Goal: Task Accomplishment & Management: Manage account settings

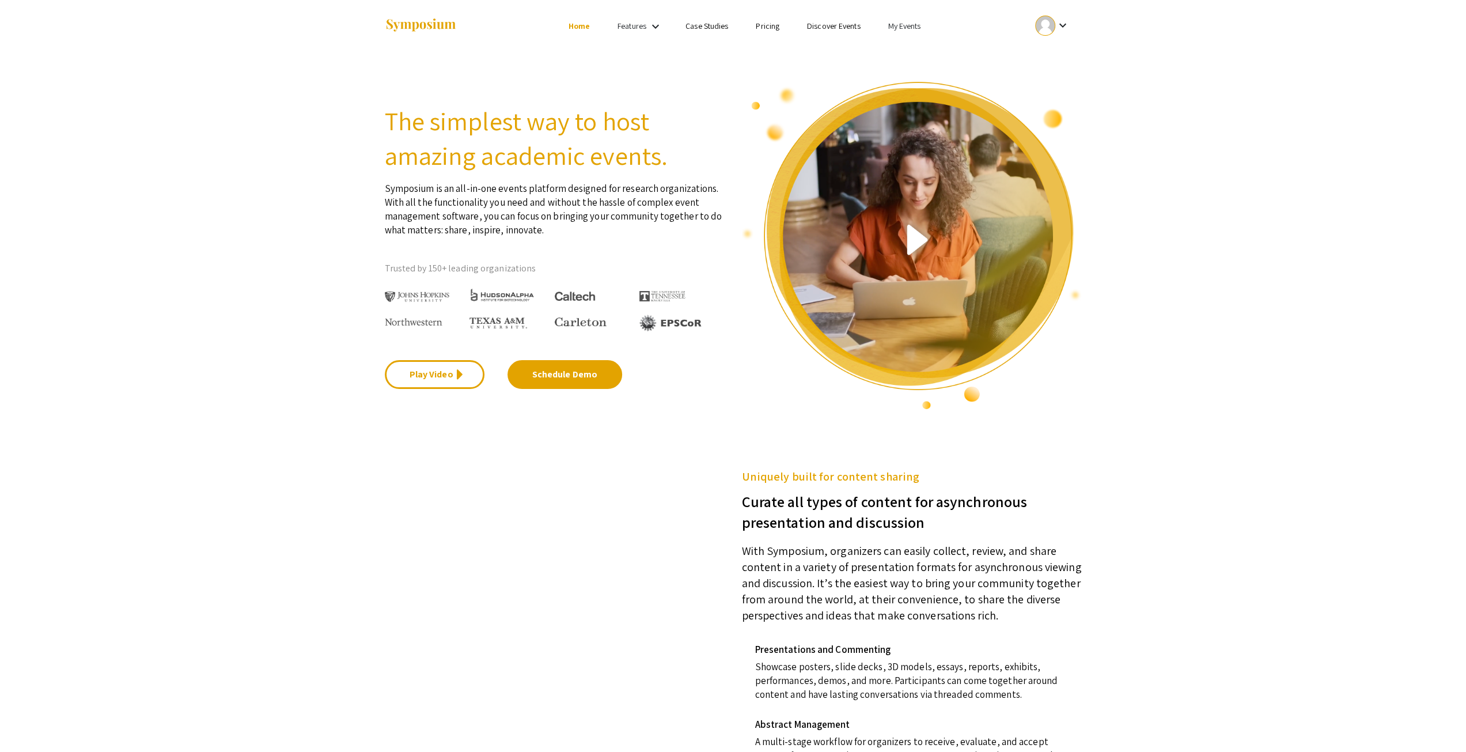
click at [917, 21] on li "My Events" at bounding box center [904, 26] width 60 height 14
click at [905, 59] on button "Events I've organized" at bounding box center [922, 51] width 99 height 28
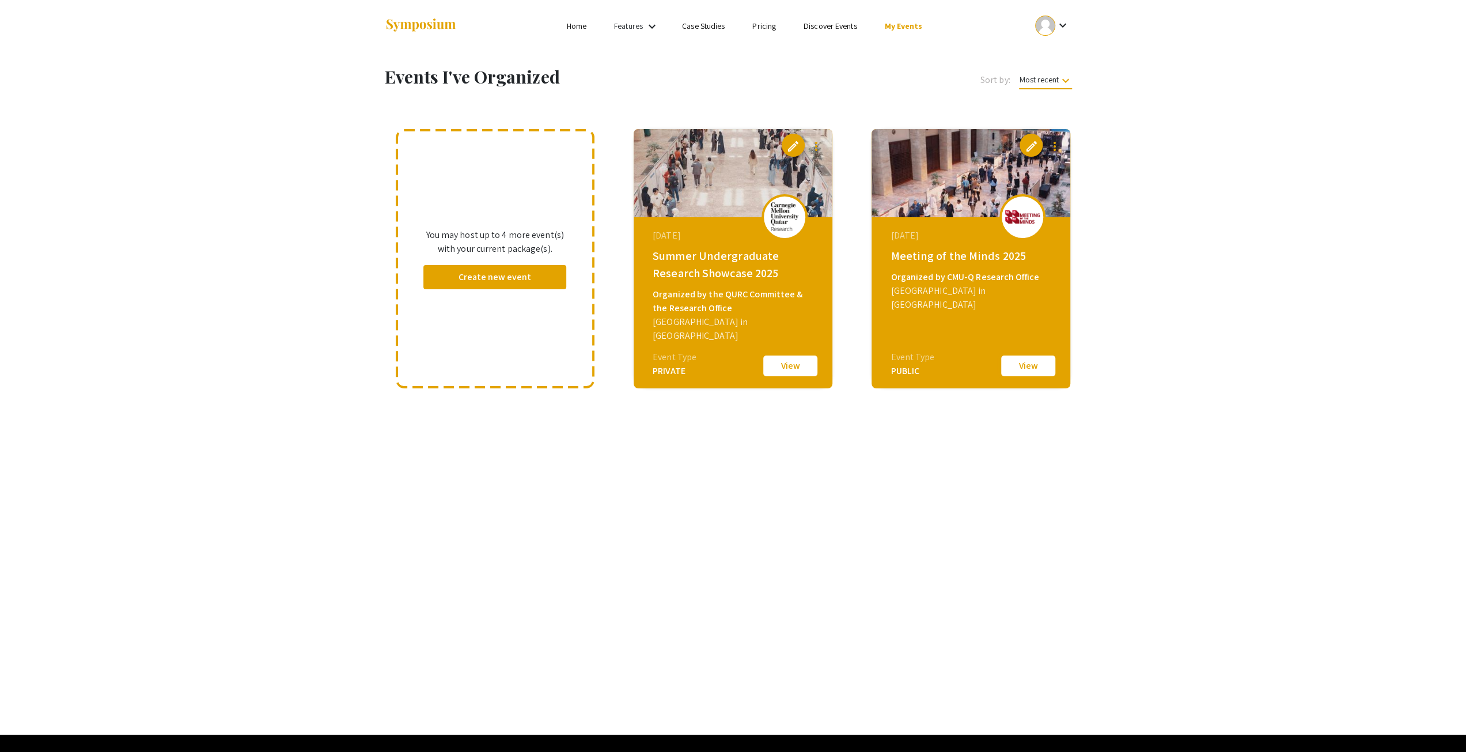
click at [1032, 368] on button "View" at bounding box center [1029, 366] width 58 height 24
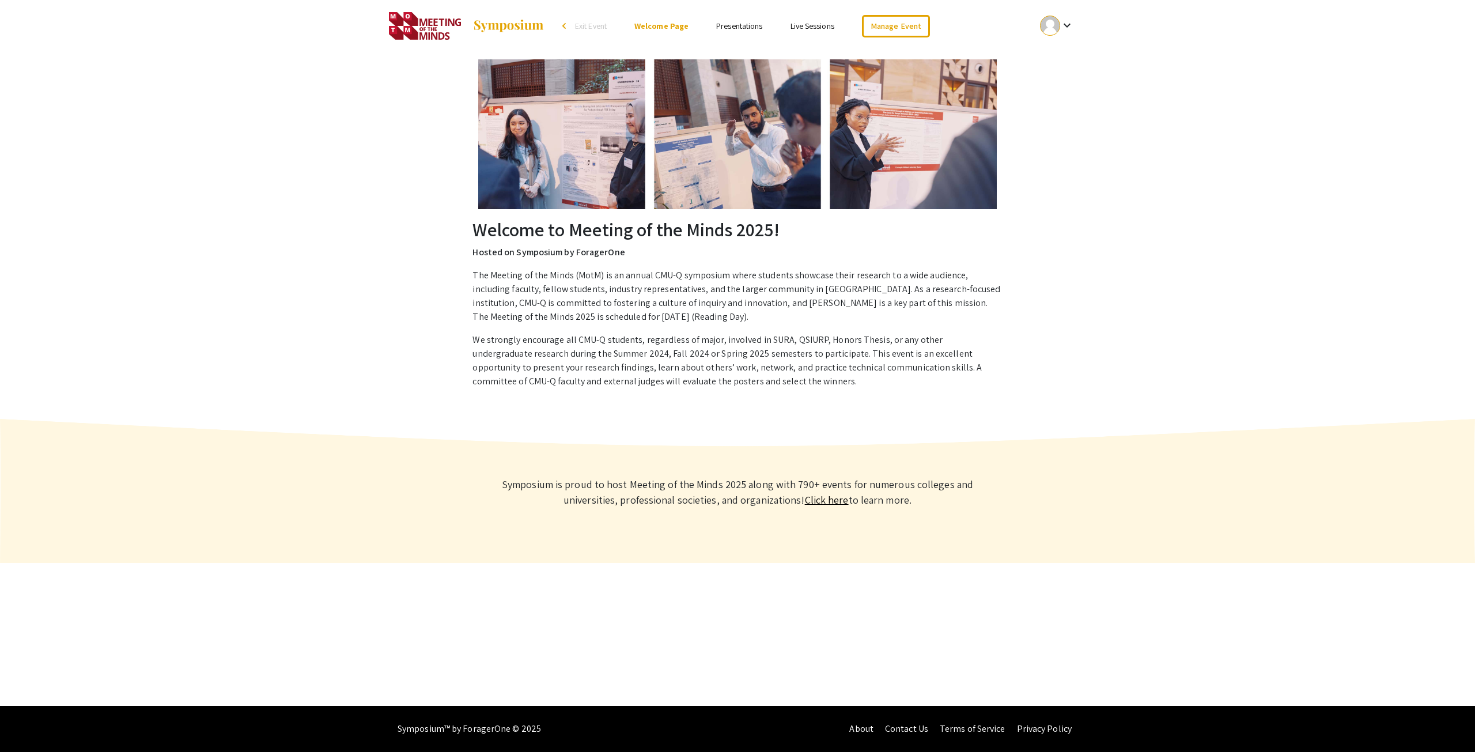
click at [560, 28] on li "arrow_back_ios Exit Event" at bounding box center [587, 26] width 66 height 14
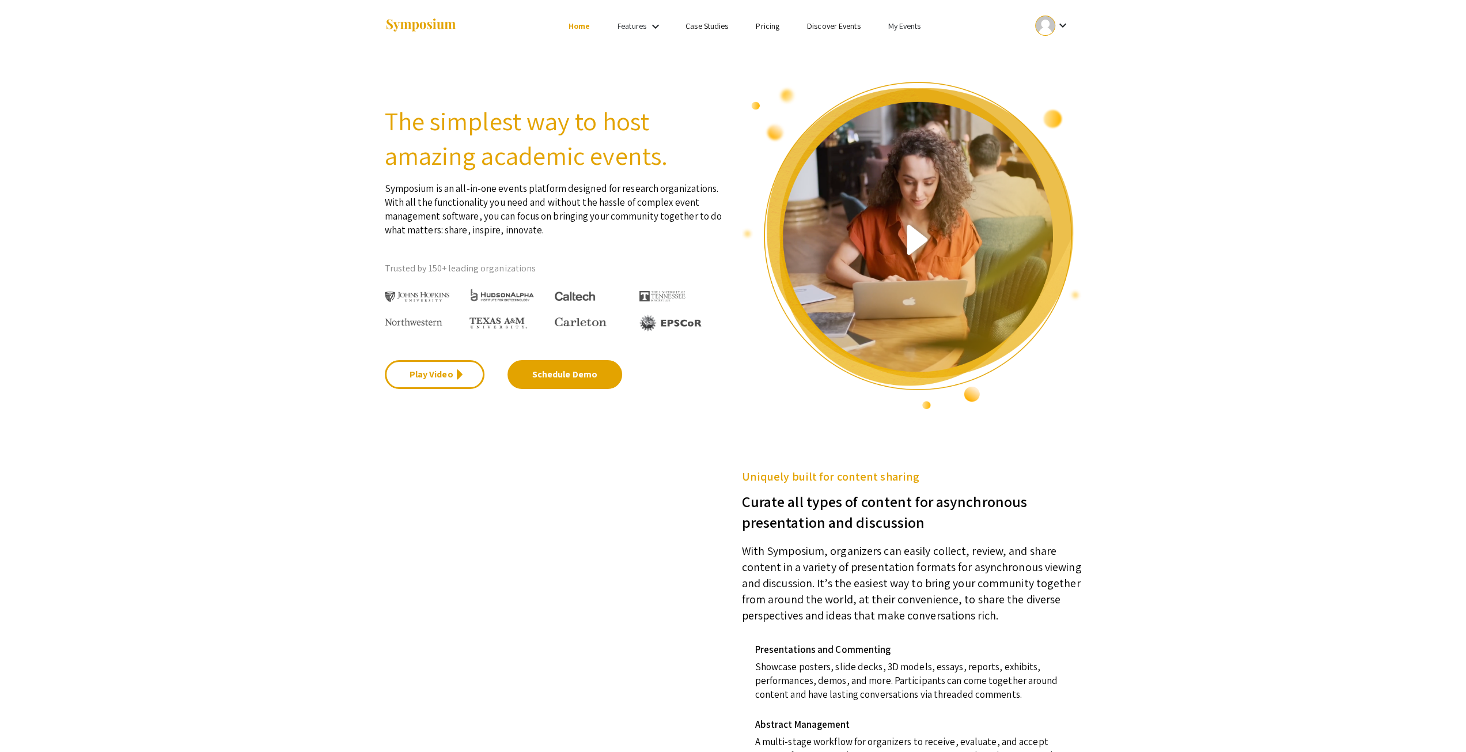
click at [893, 28] on link "My Events" at bounding box center [904, 26] width 33 height 10
click at [900, 55] on button "Events I've organized" at bounding box center [922, 51] width 99 height 28
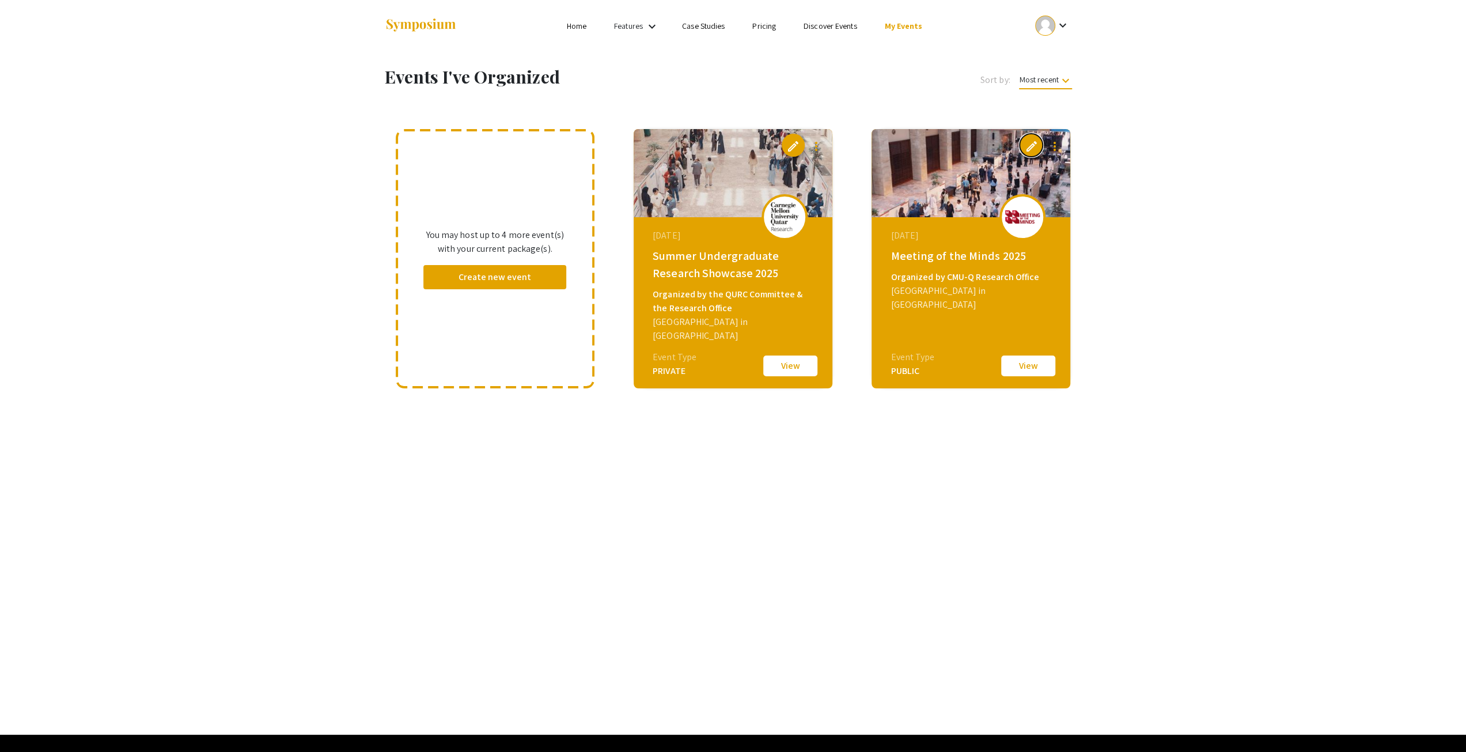
click at [1027, 145] on span "edit" at bounding box center [1031, 146] width 14 height 14
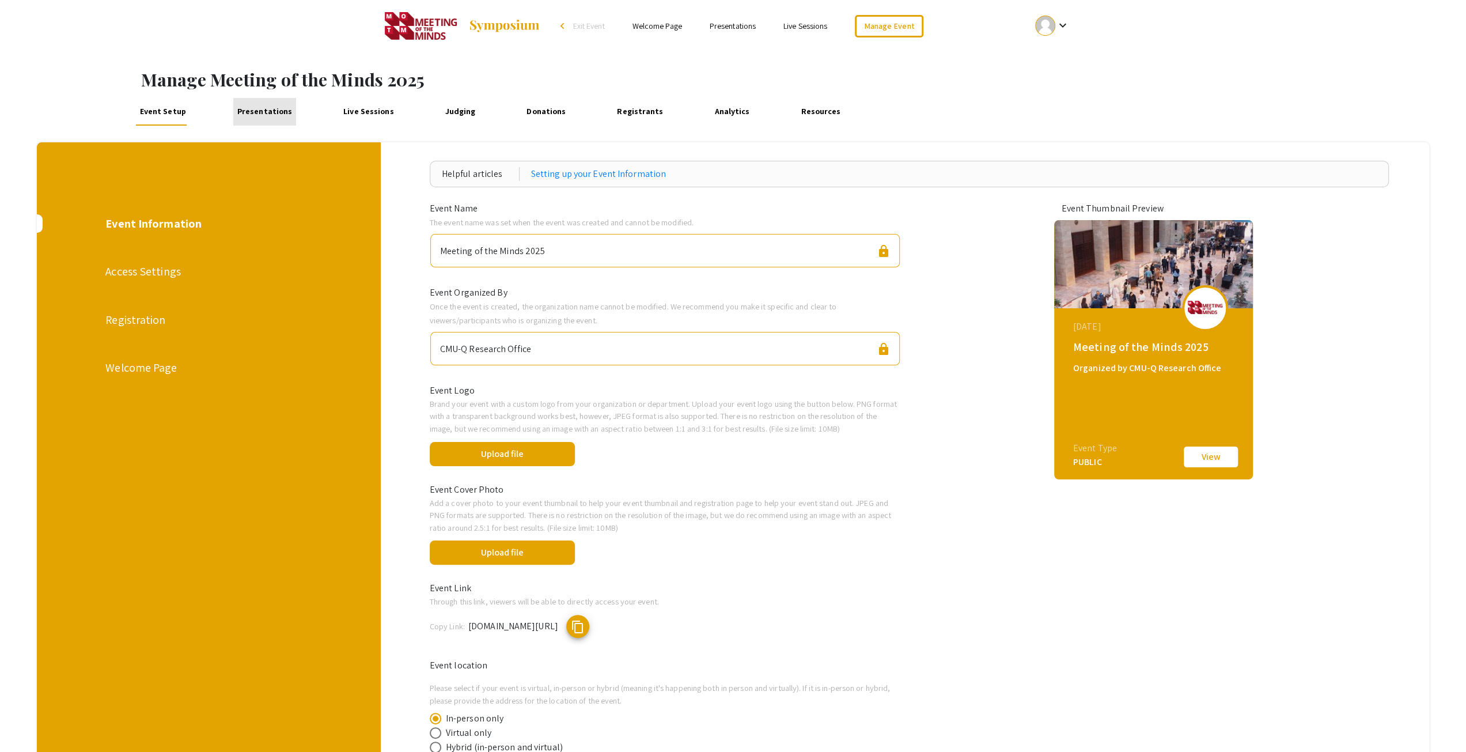
click at [273, 112] on link "Presentations" at bounding box center [264, 112] width 62 height 28
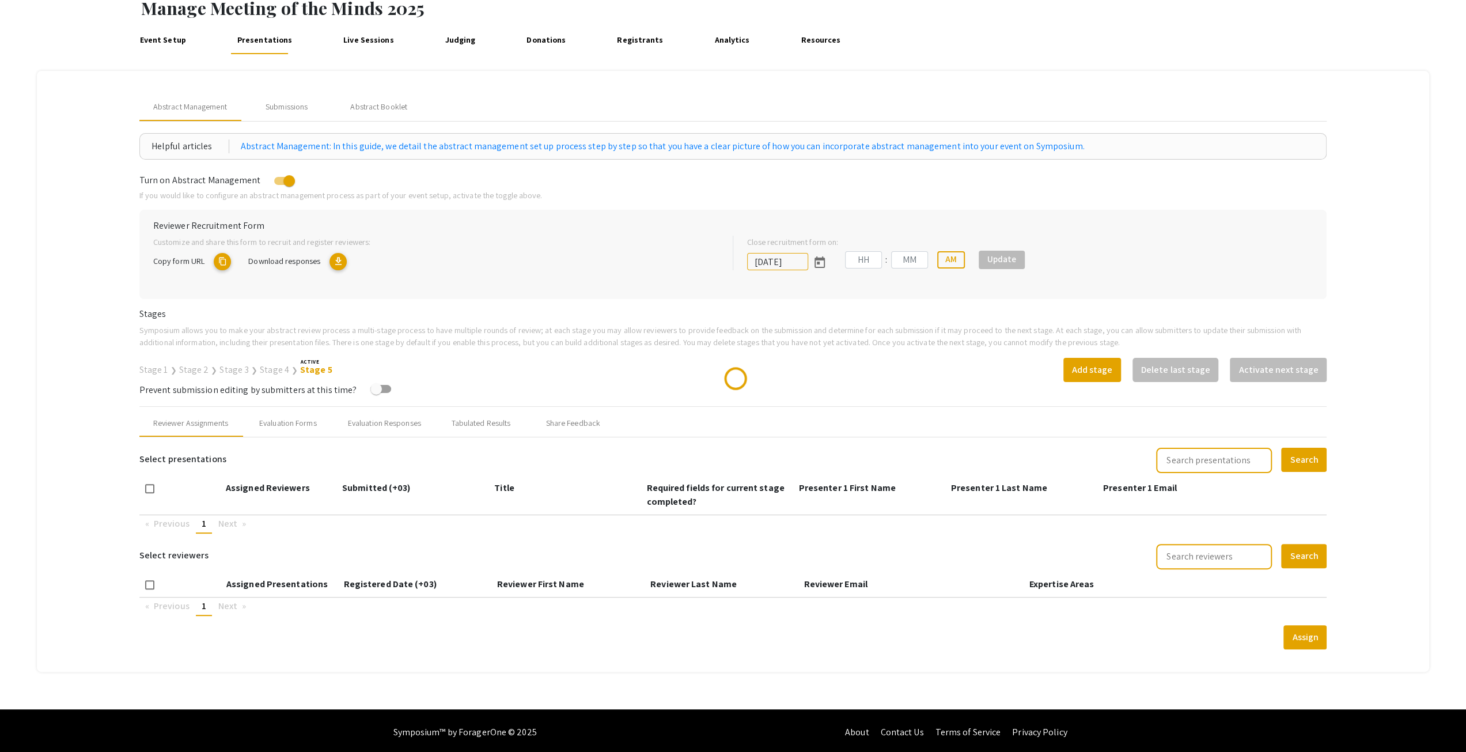
scroll to position [73, 0]
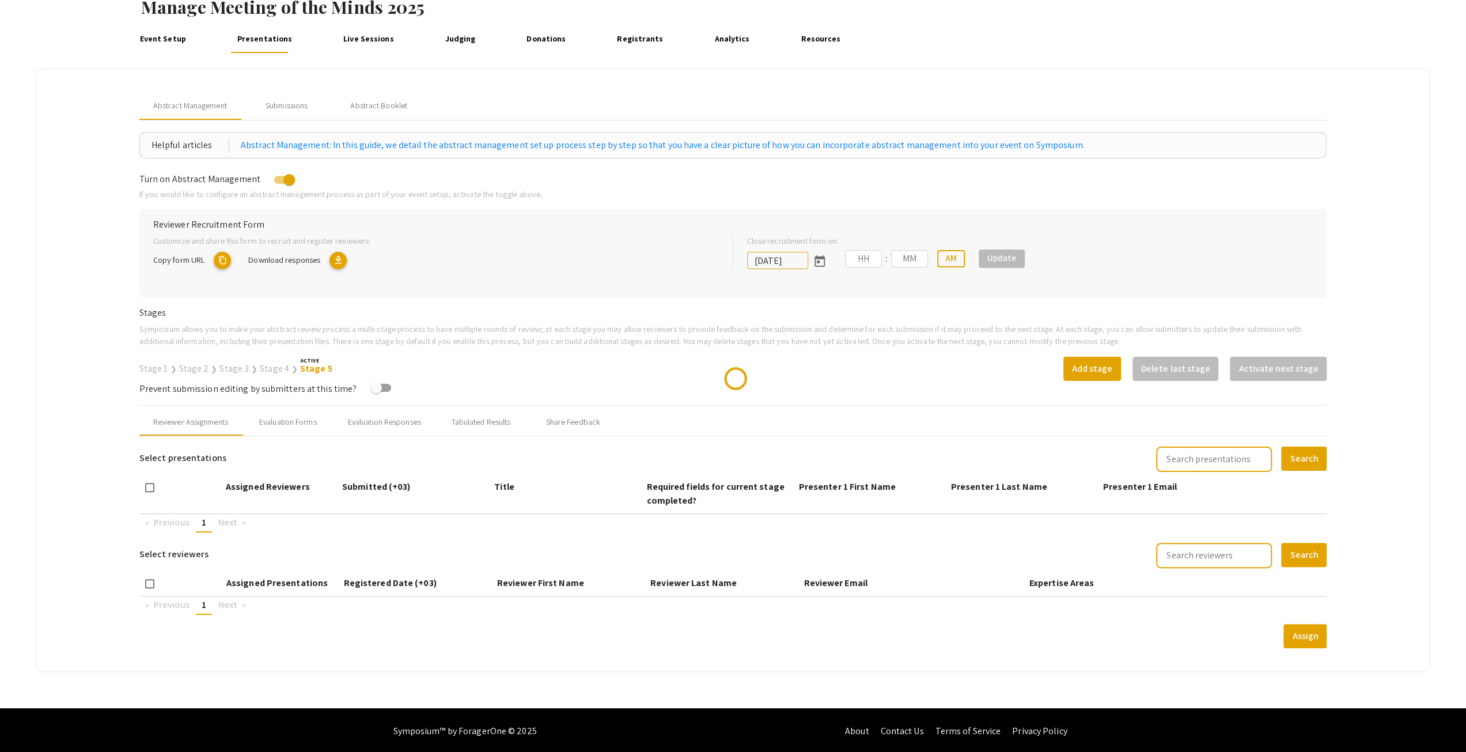
type input "[DATE]"
type input "12"
type input "00"
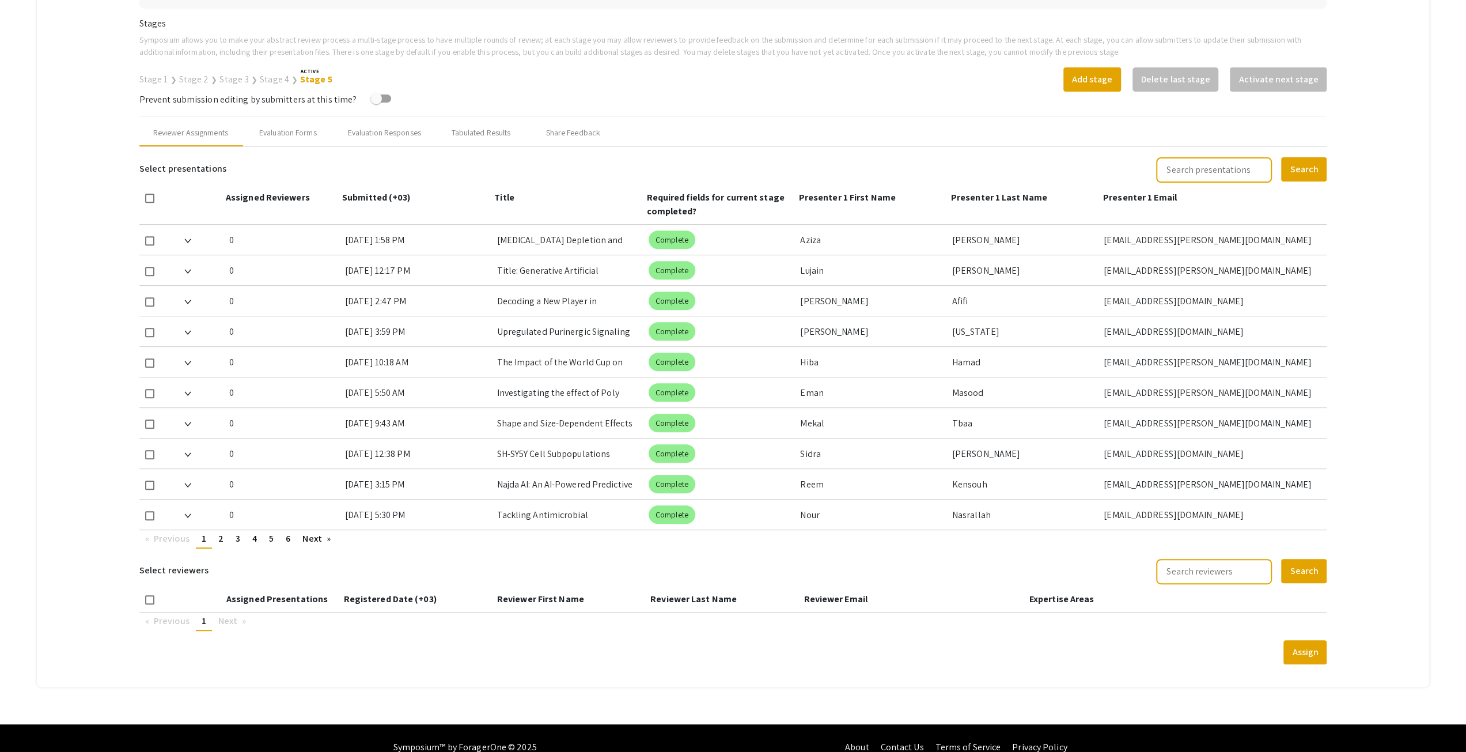
scroll to position [378, 0]
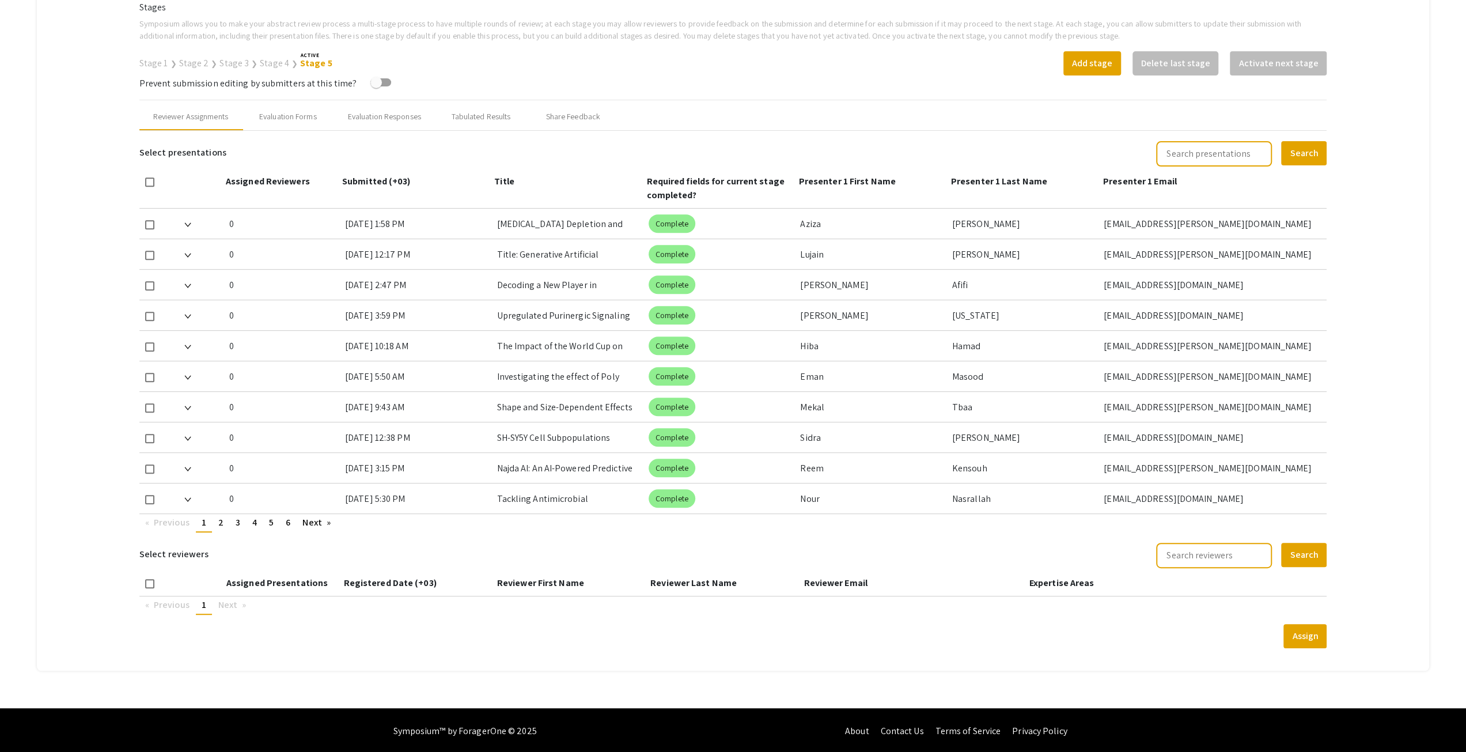
click at [1207, 157] on input "text" at bounding box center [1214, 153] width 116 height 25
type input "a hybrid"
click at [1281, 141] on button "Search" at bounding box center [1304, 153] width 46 height 24
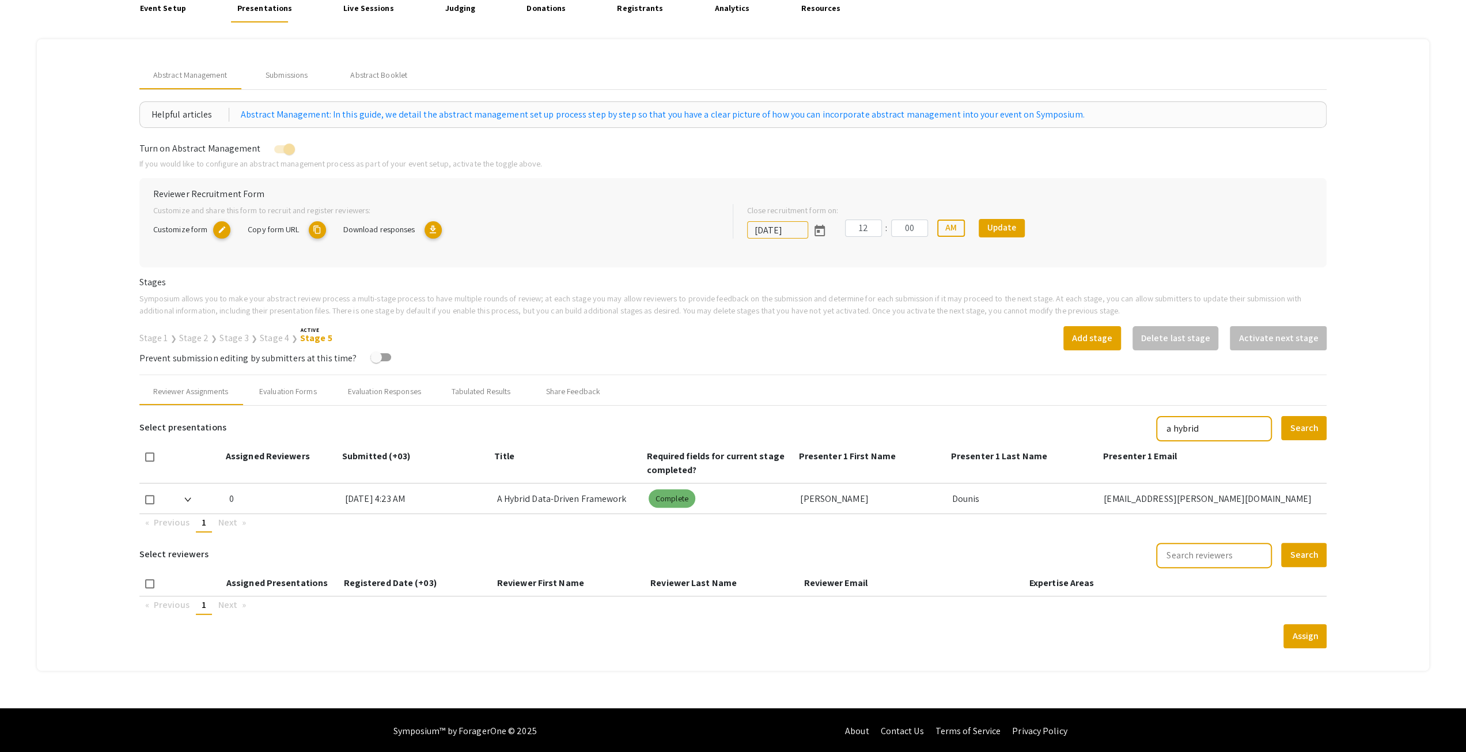
click at [671, 495] on mat-chip "Complete" at bounding box center [672, 498] width 47 height 18
click at [150, 505] on mat-checkbox at bounding box center [149, 498] width 9 height 31
click at [151, 498] on span at bounding box center [149, 499] width 9 height 9
click at [150, 504] on input "checkbox" at bounding box center [149, 504] width 1 height 1
checkbox input "true"
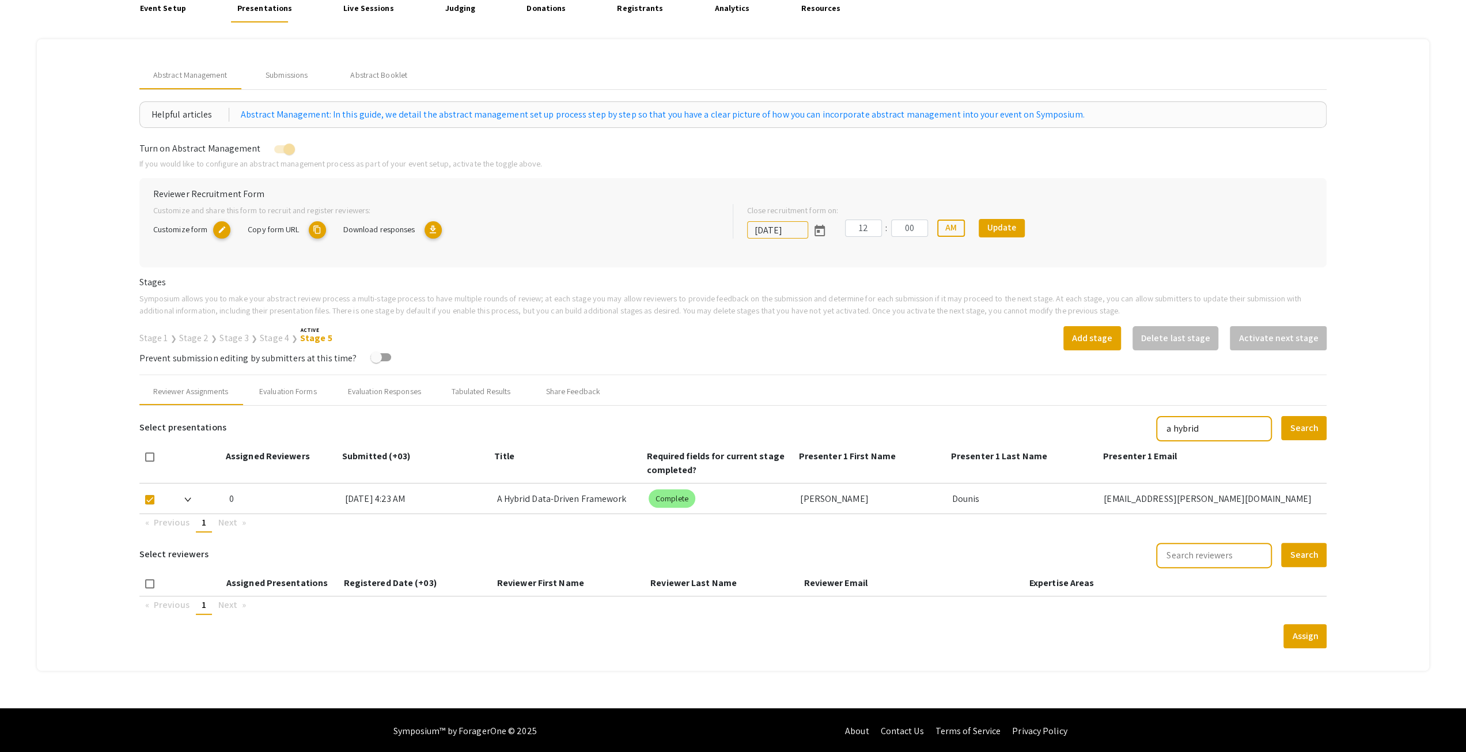
click at [192, 502] on div at bounding box center [202, 498] width 36 height 30
click at [191, 502] on span at bounding box center [187, 499] width 7 height 12
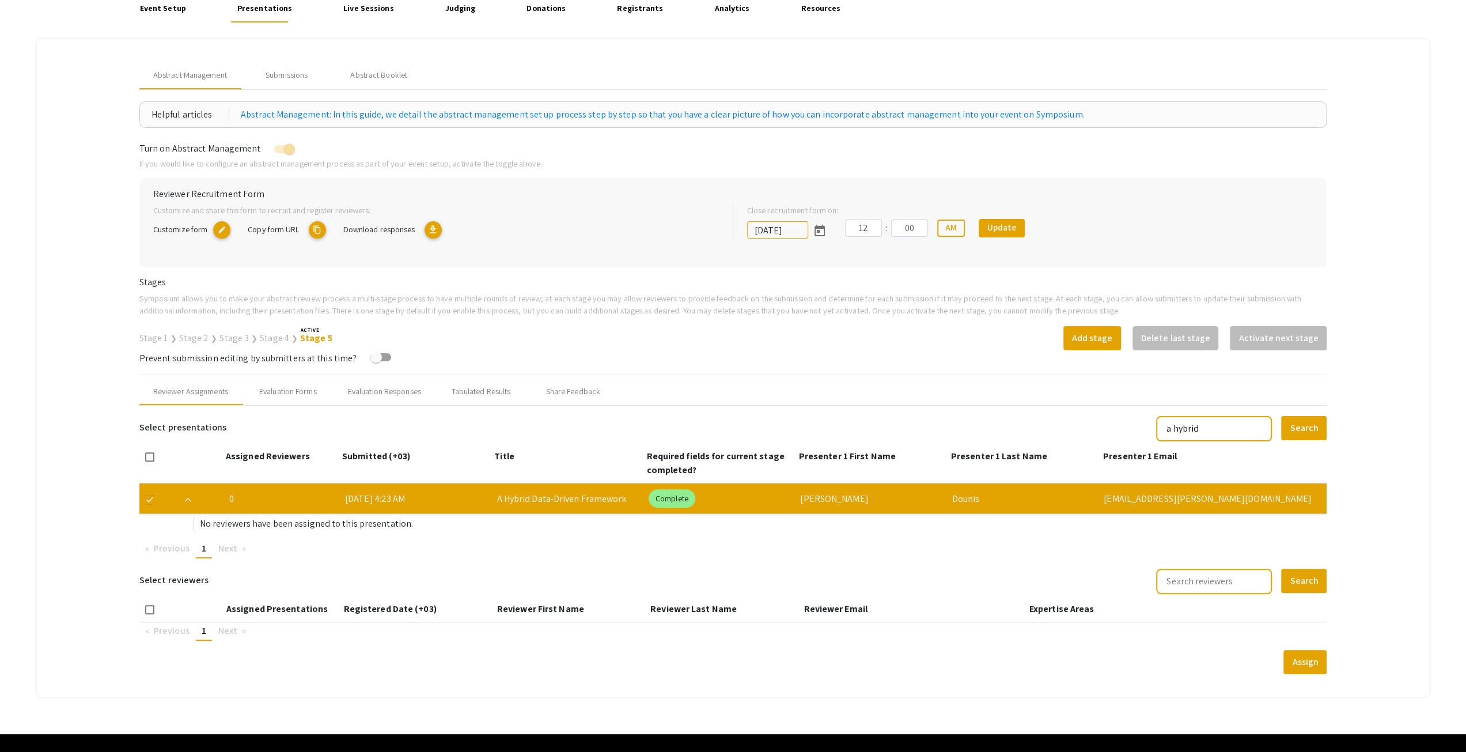
click at [189, 502] on span at bounding box center [187, 499] width 7 height 12
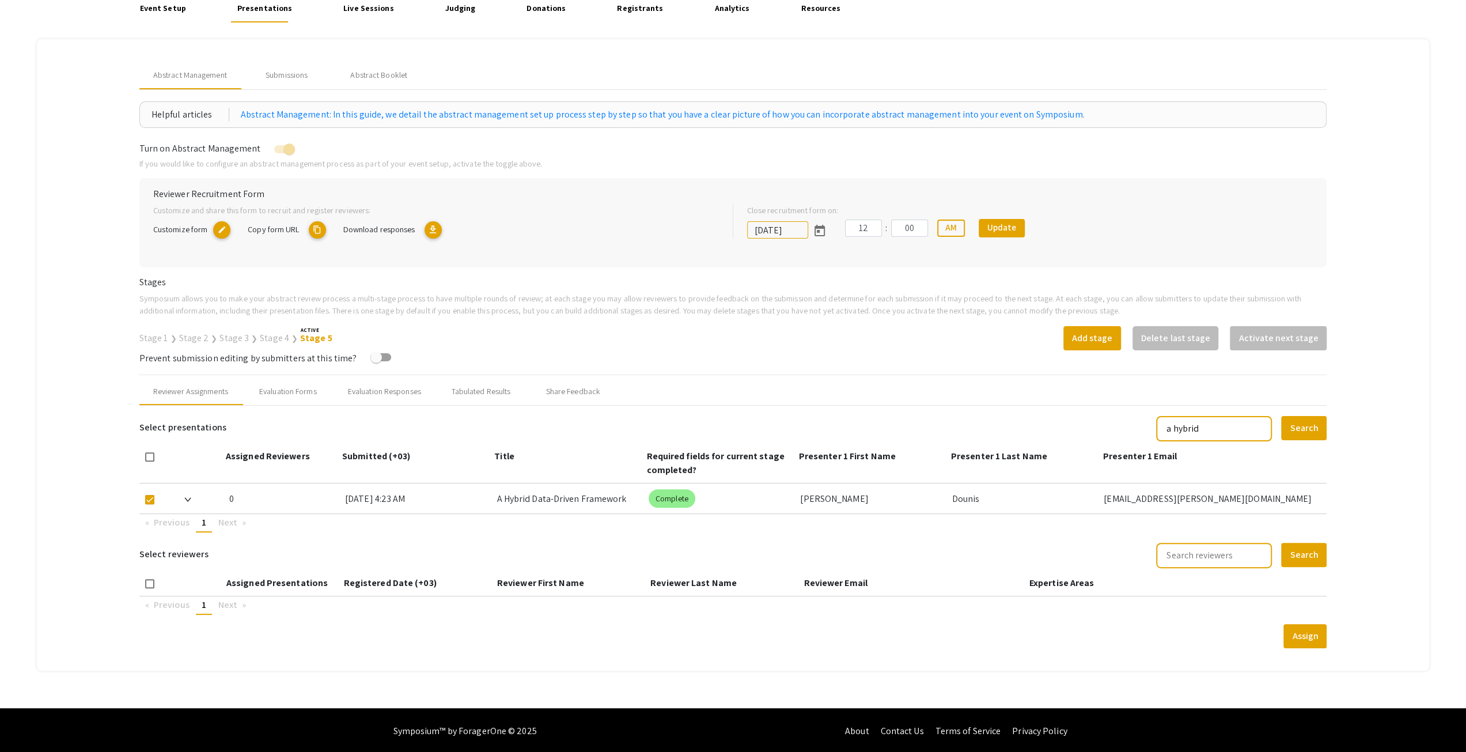
click at [432, 225] on mat-icon "download" at bounding box center [433, 229] width 17 height 17
click at [365, 491] on div "[DATE] 4:23 AM" at bounding box center [416, 498] width 142 height 30
click at [265, 66] on div "Submissions" at bounding box center [287, 76] width 92 height 28
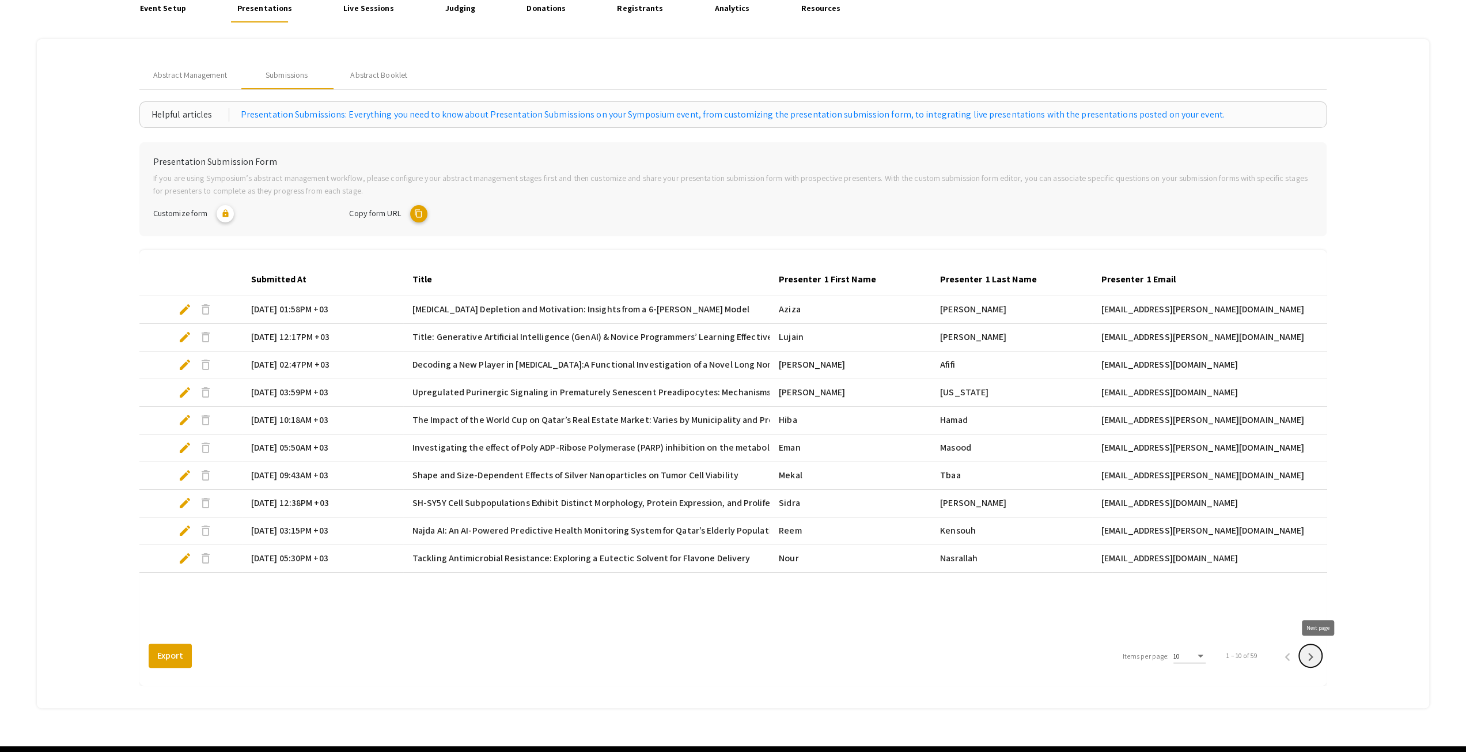
click at [1315, 652] on icon "Next page" at bounding box center [1311, 657] width 16 height 16
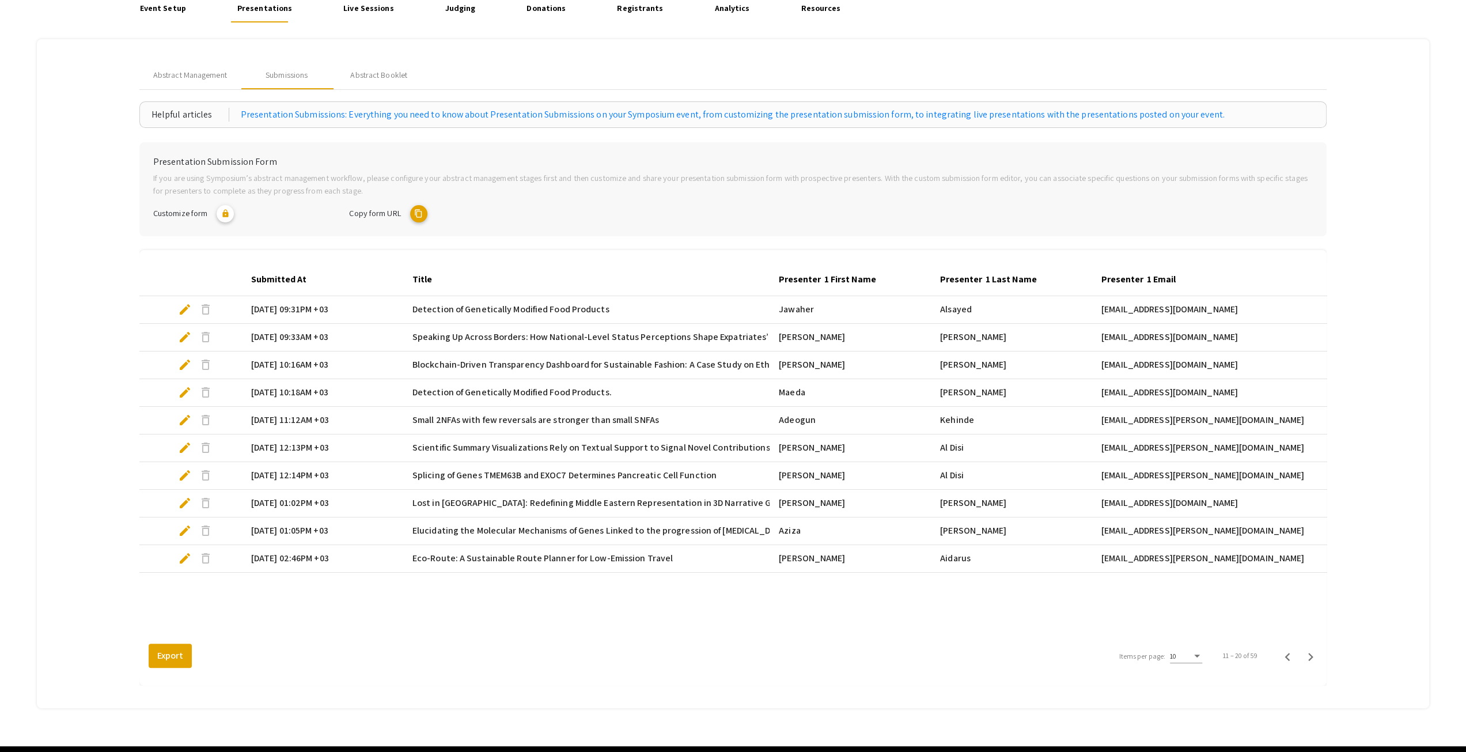
click at [564, 304] on span "Detection of Genetically Modified Food Products" at bounding box center [510, 309] width 197 height 14
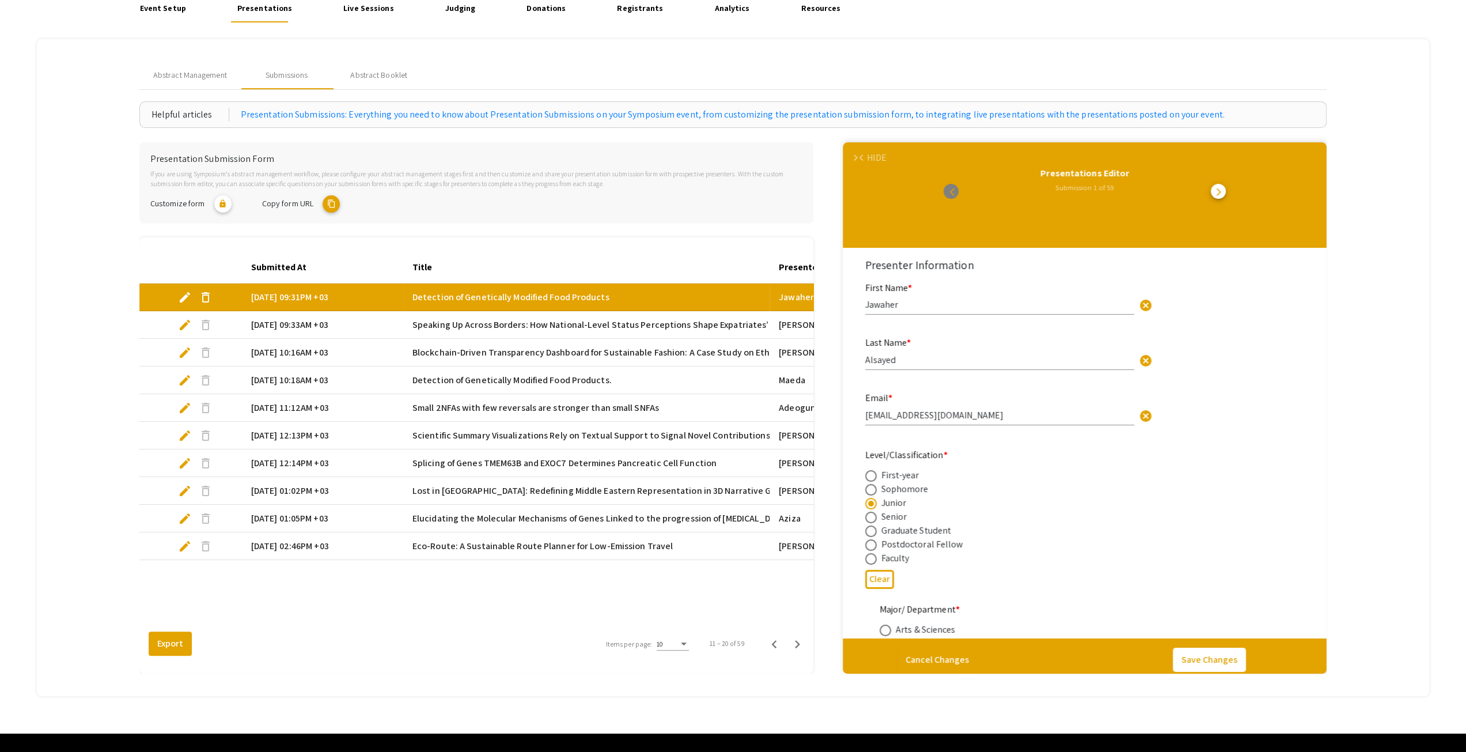
type input "0"
select select "custom"
click at [884, 159] on div "HIDE" at bounding box center [876, 158] width 19 height 14
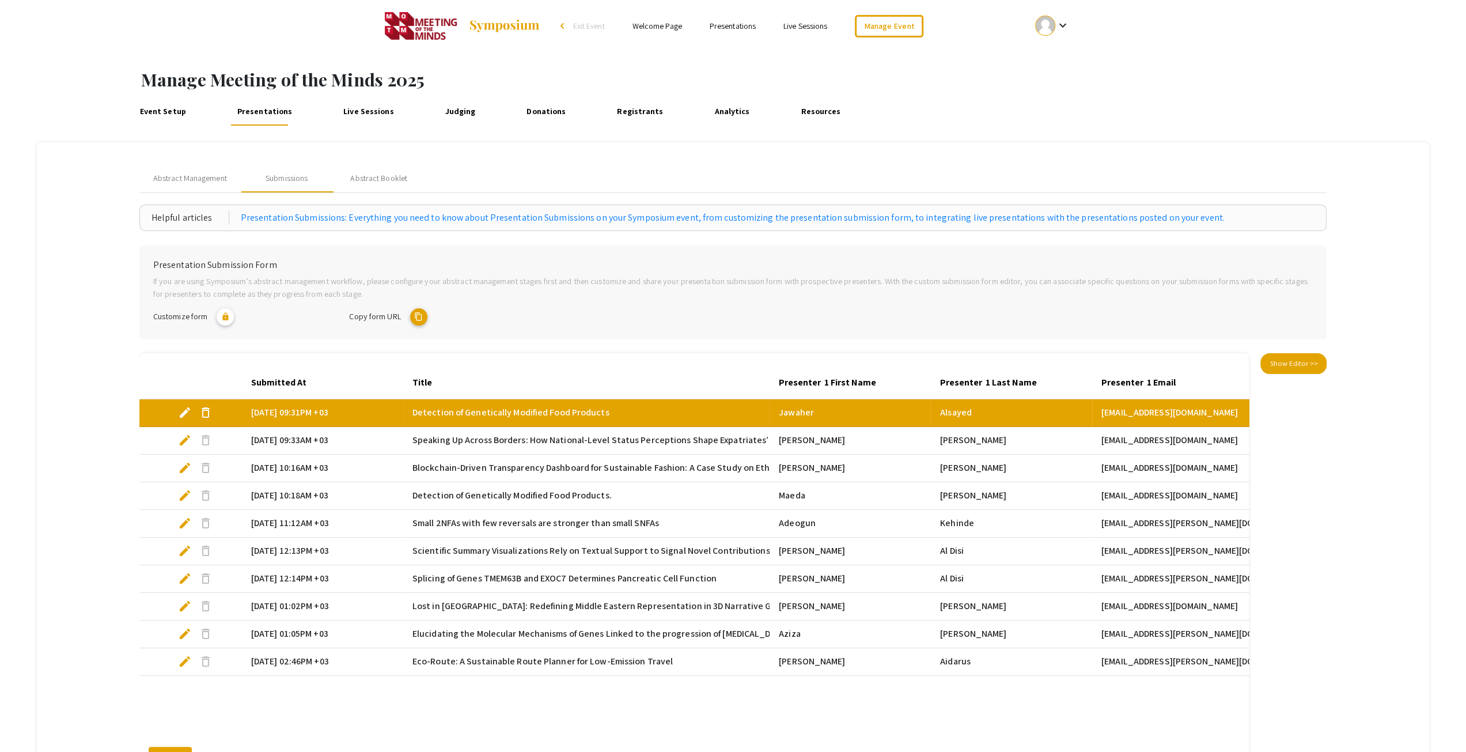
scroll to position [142, 0]
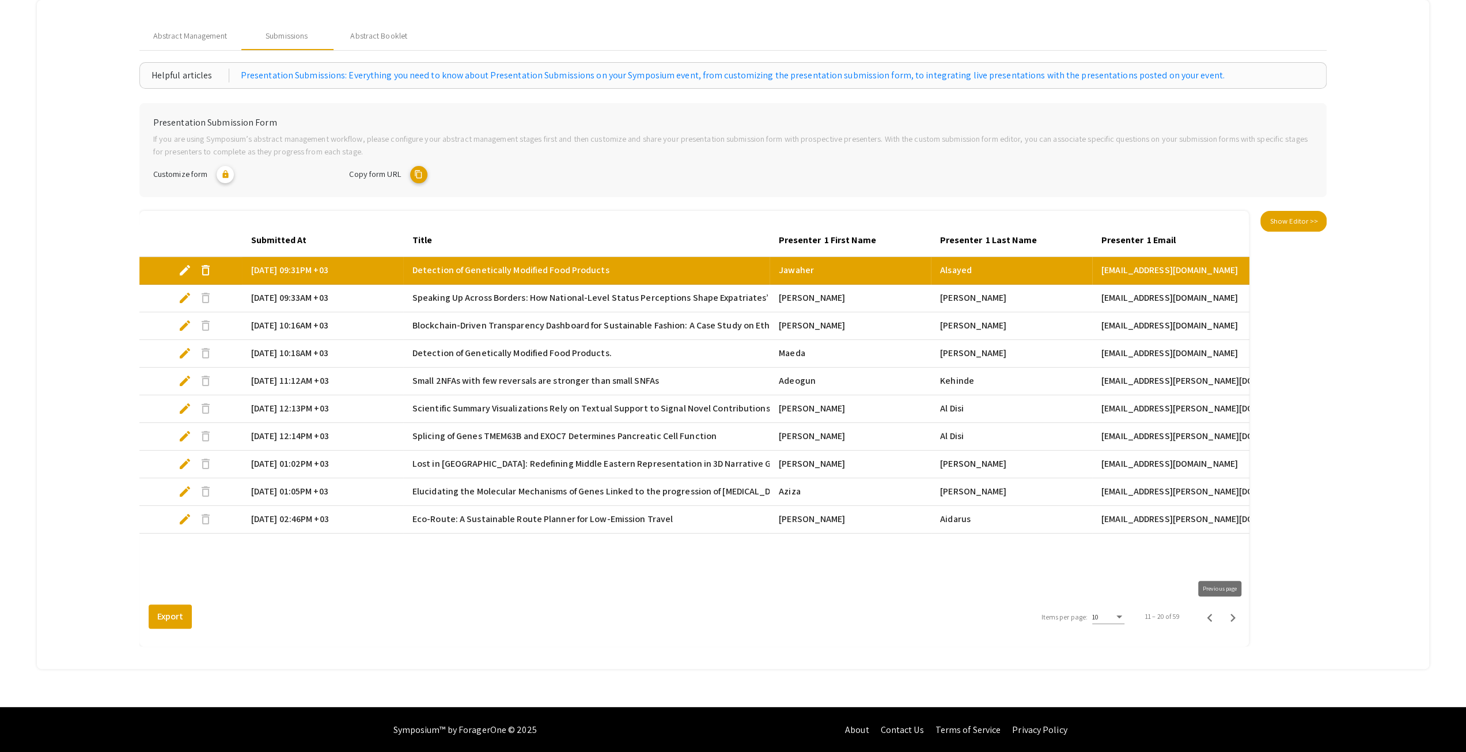
click at [1232, 622] on div "11 – 20 of 59" at bounding box center [1187, 616] width 113 height 23
click at [1234, 619] on button "Next page" at bounding box center [1232, 616] width 23 height 23
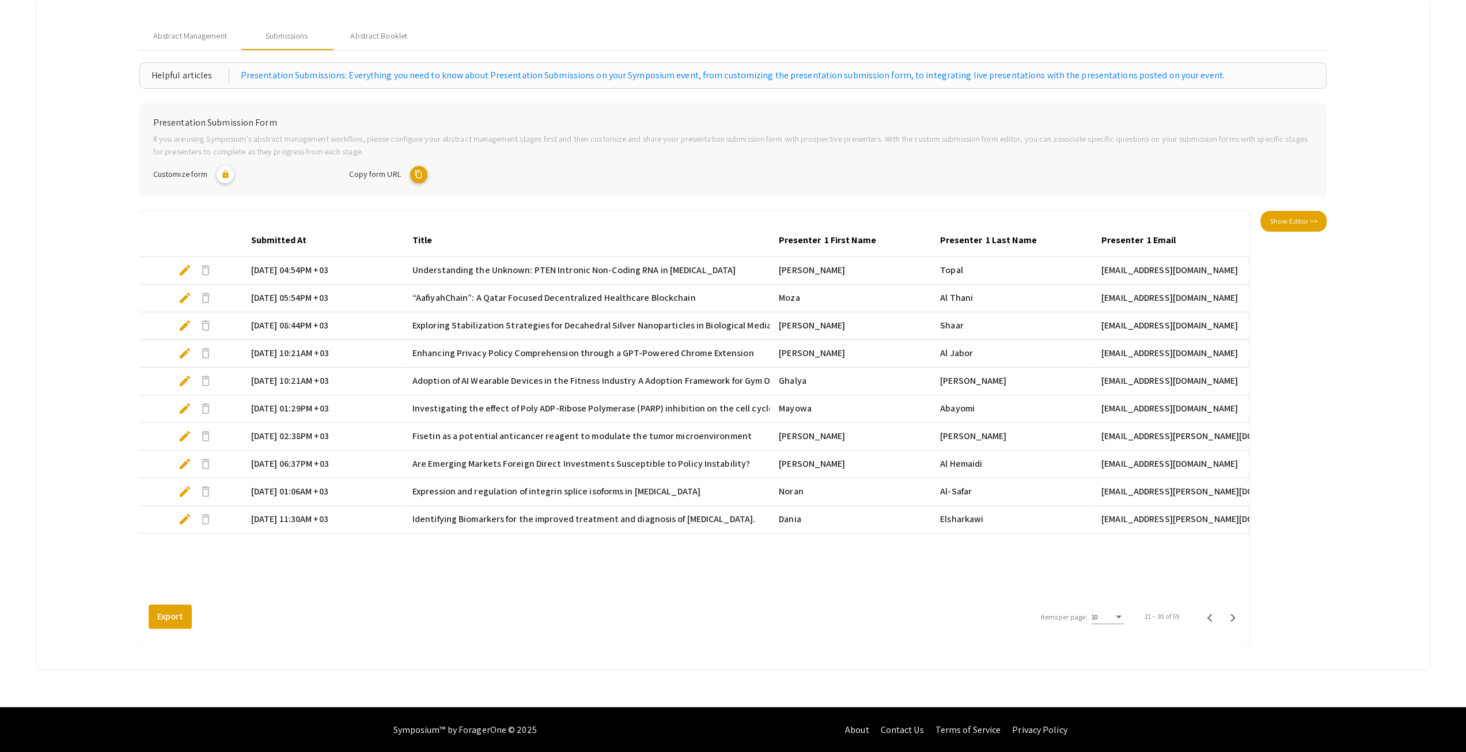
click at [1249, 620] on div "Items per page: 10 21 – 30 of 59" at bounding box center [1141, 616] width 215 height 32
click at [1241, 616] on icon "Next page" at bounding box center [1233, 618] width 16 height 16
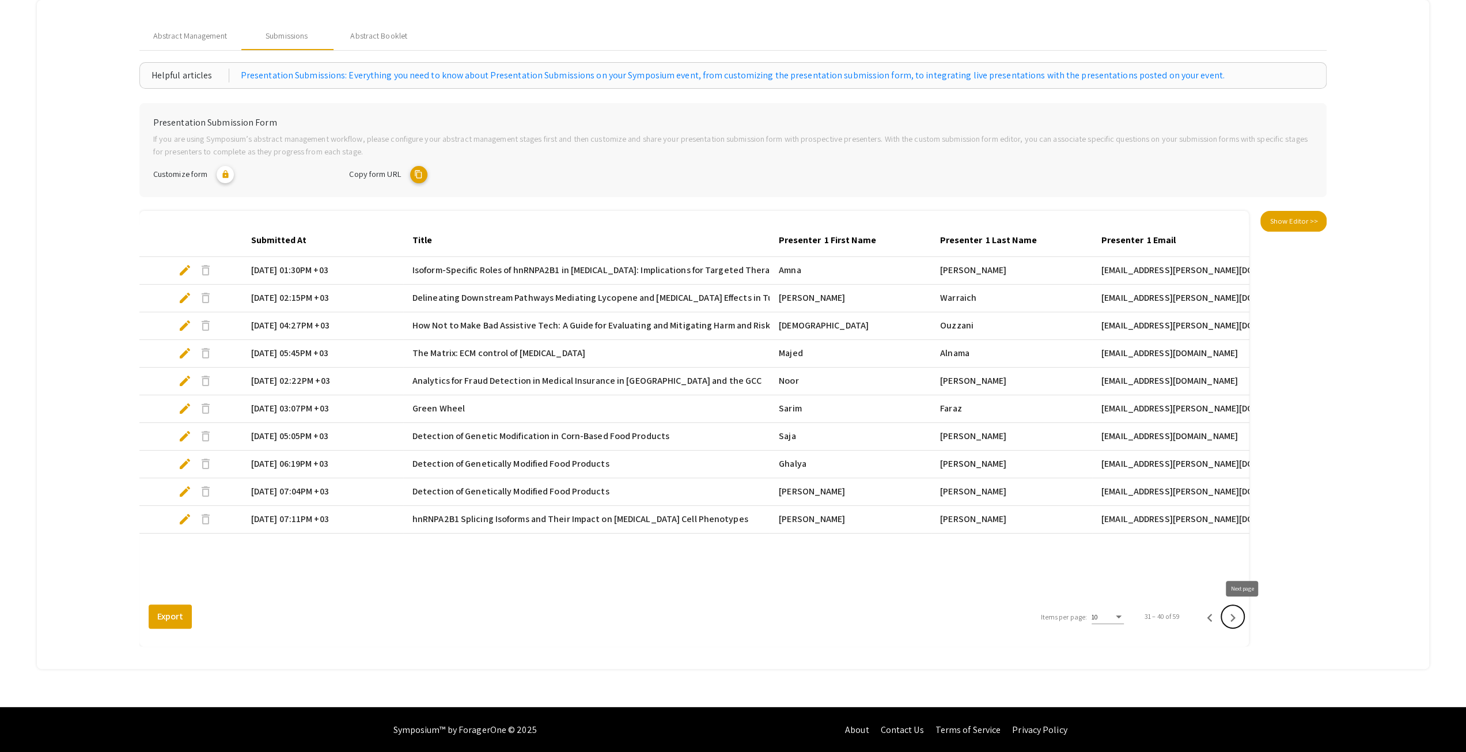
click at [1241, 616] on icon "Next page" at bounding box center [1233, 618] width 16 height 16
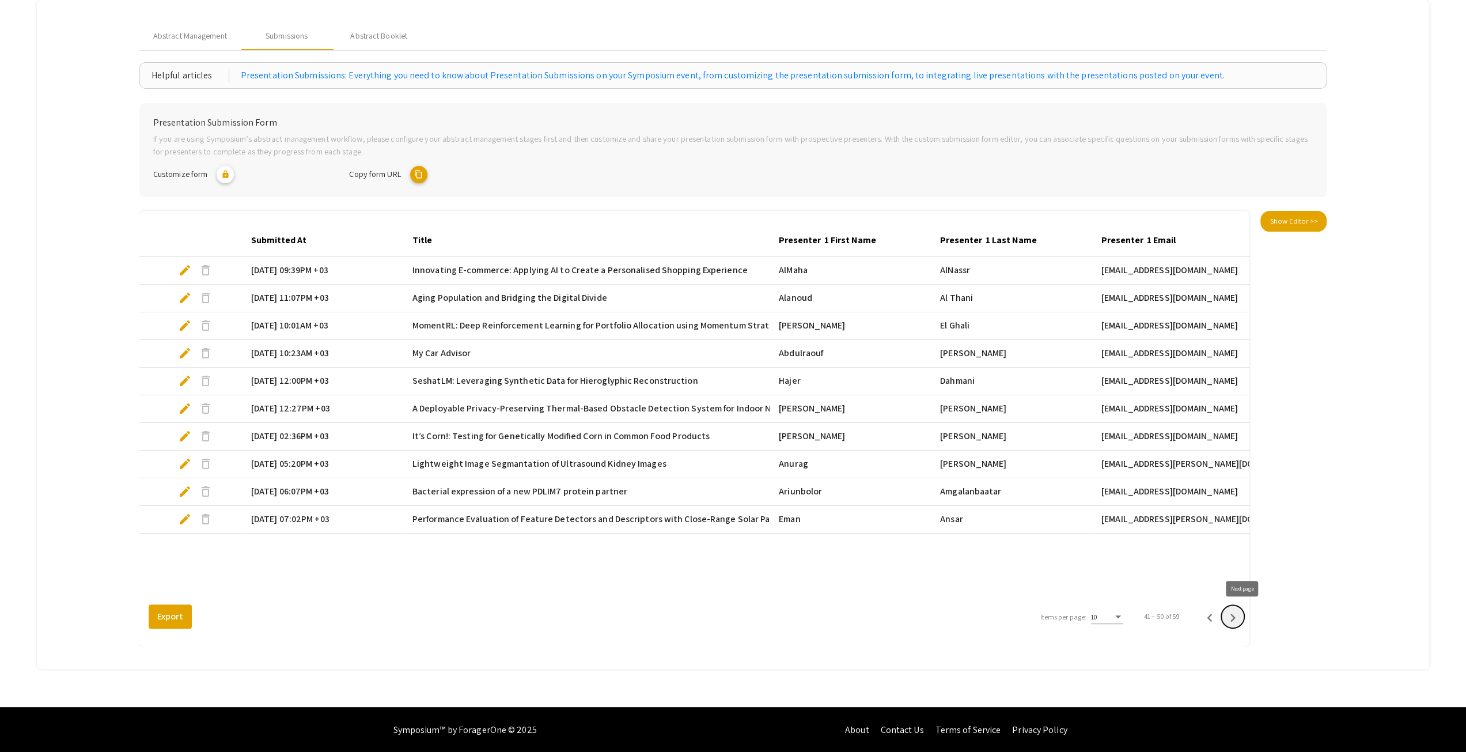
click at [1241, 616] on icon "Next page" at bounding box center [1233, 618] width 16 height 16
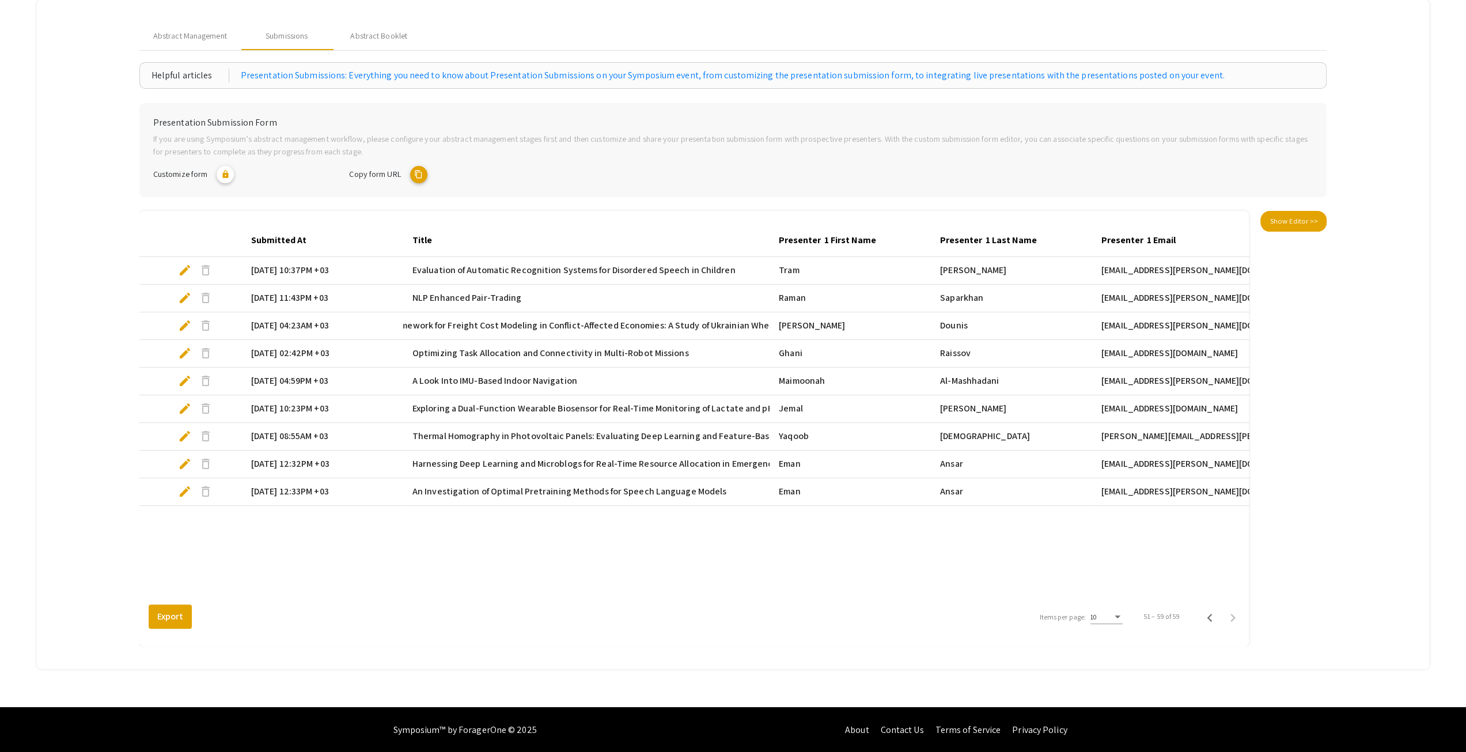
scroll to position [0, 115]
click at [339, 334] on mat-cell "[DATE] 04:23AM +03" at bounding box center [322, 326] width 161 height 28
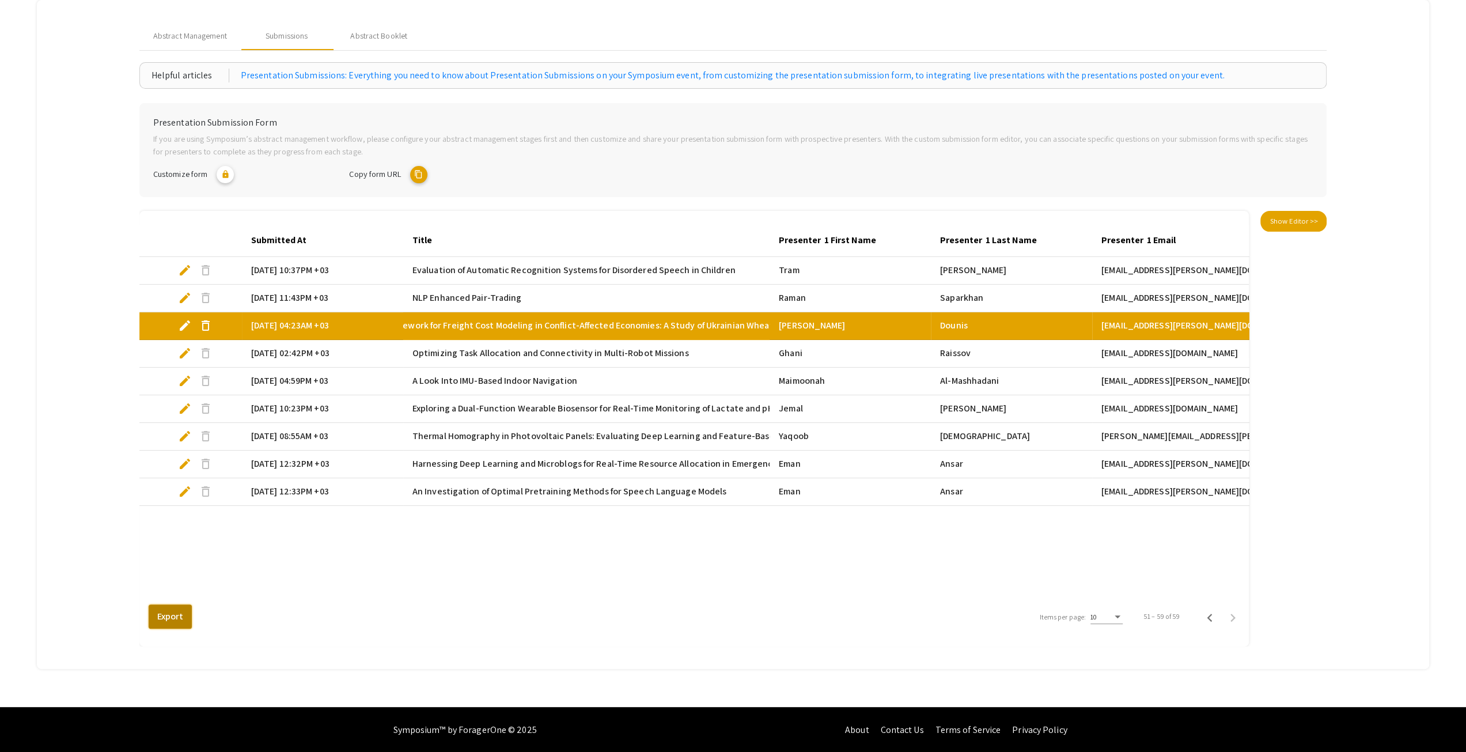
click at [184, 611] on button "Export" at bounding box center [170, 616] width 43 height 24
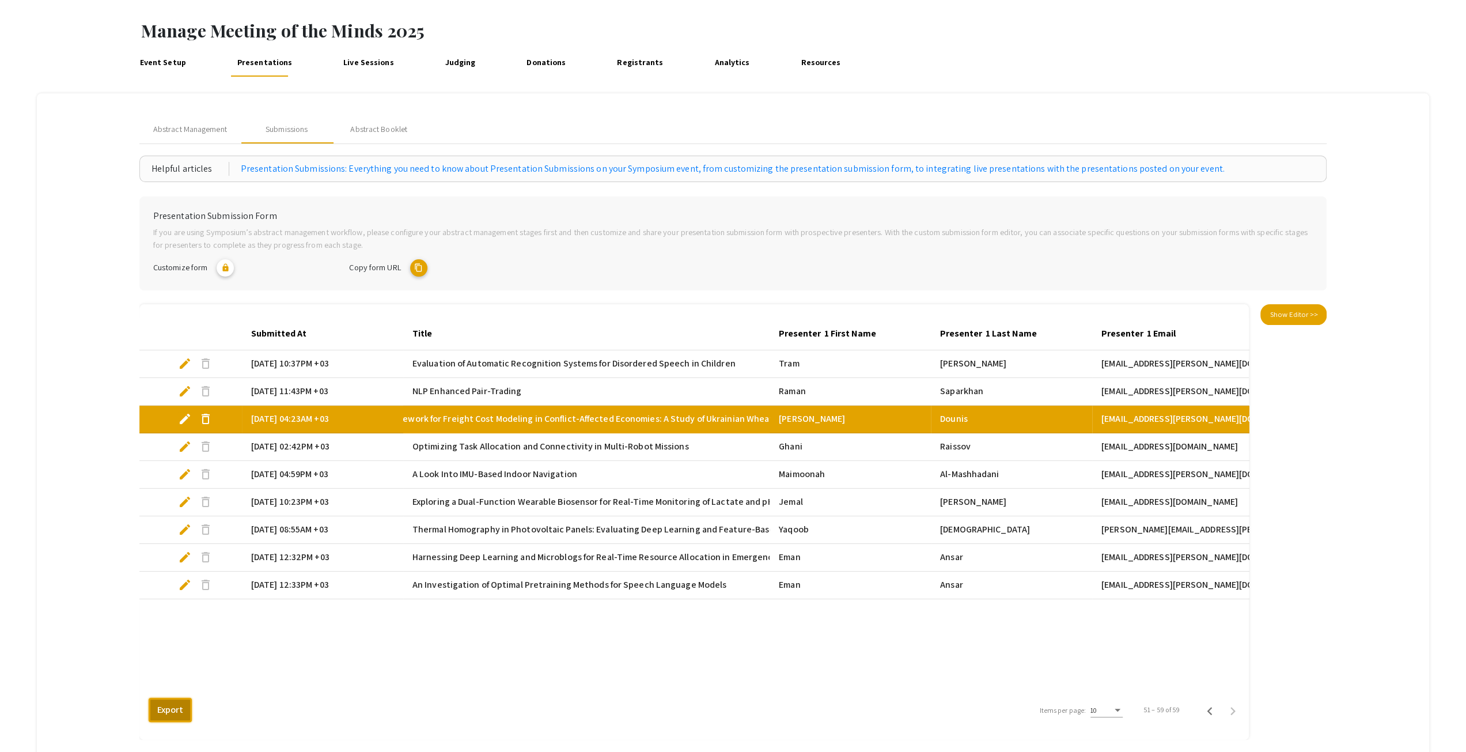
scroll to position [0, 0]
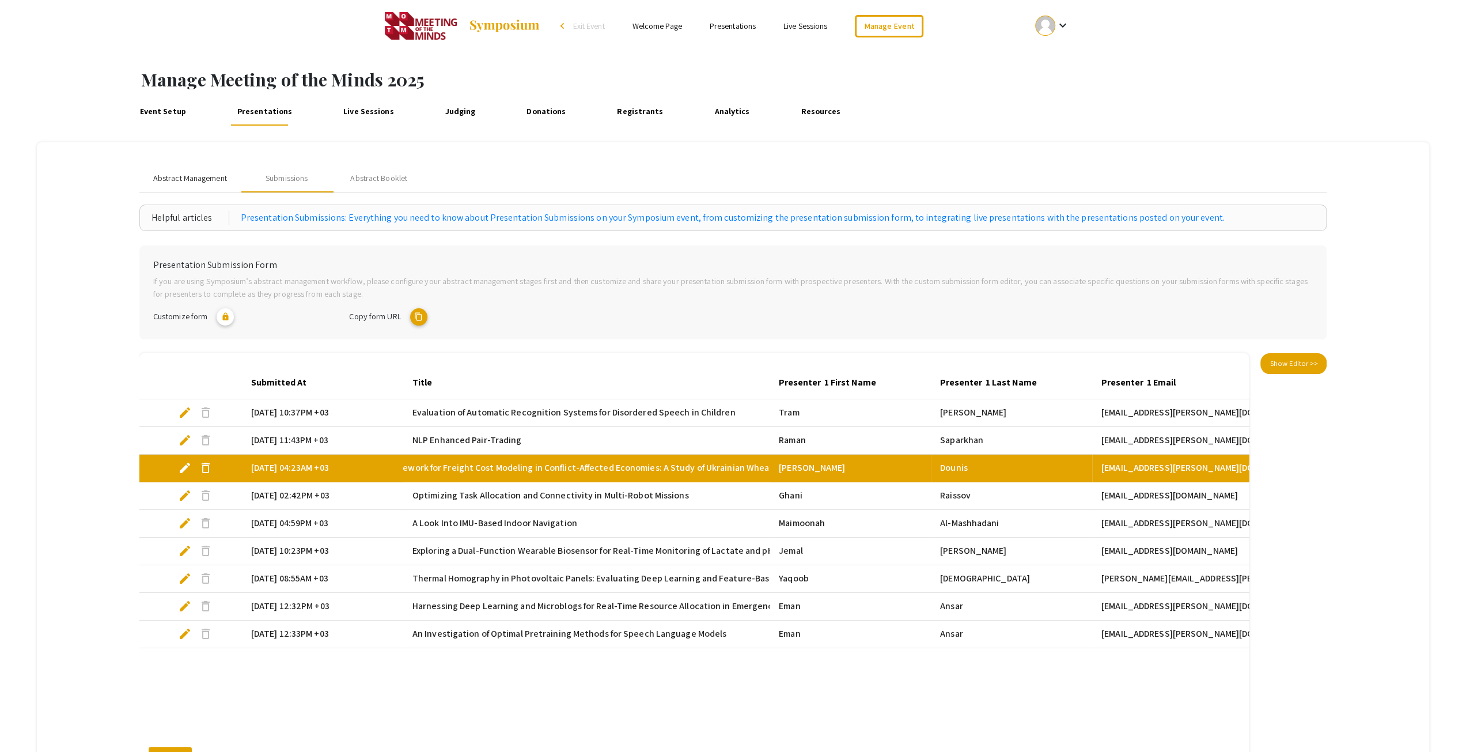
click at [179, 175] on span "Abstract Management" at bounding box center [190, 178] width 74 height 12
